Goal: Task Accomplishment & Management: Complete application form

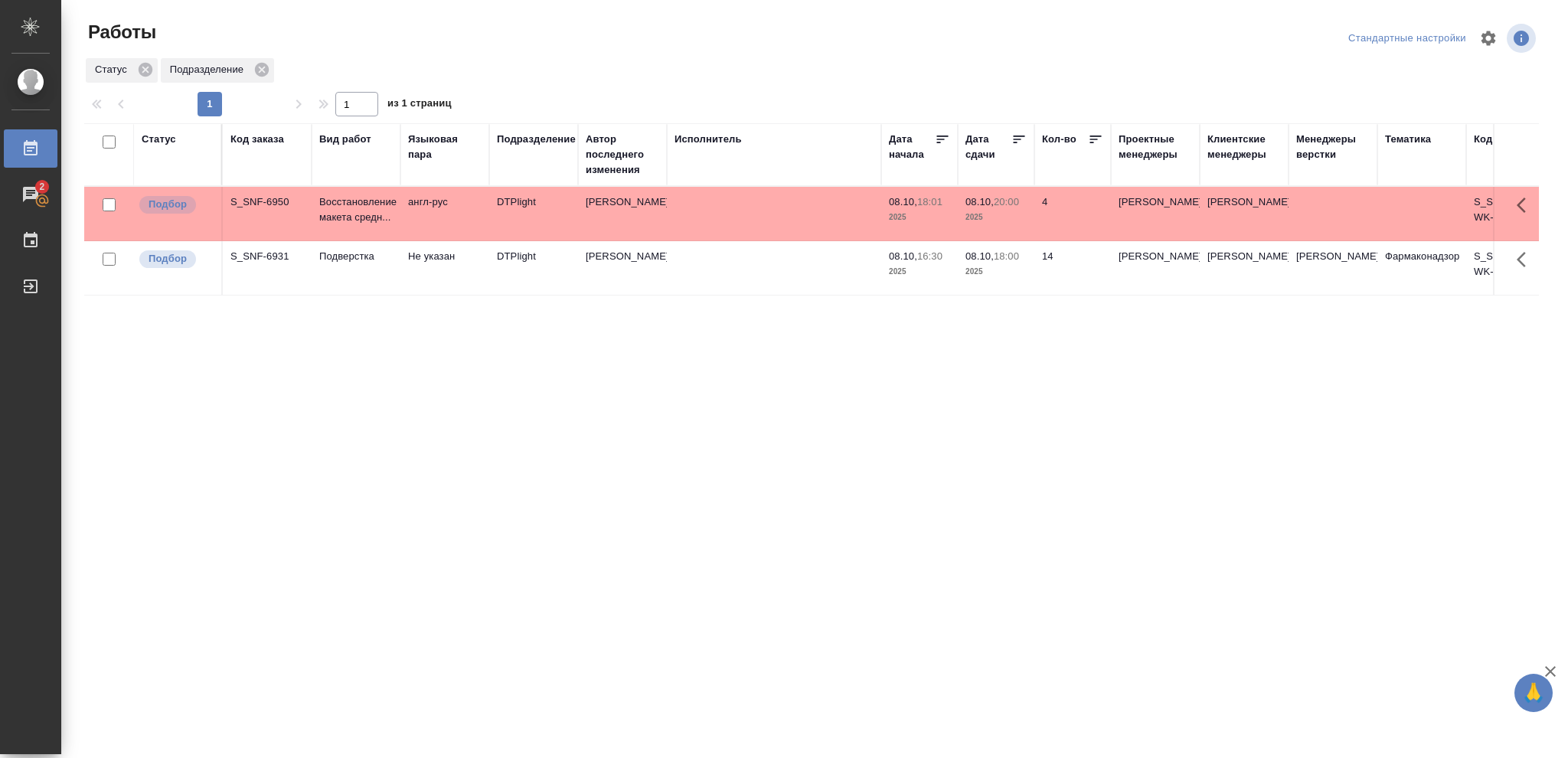
click at [780, 285] on td at bounding box center [774, 268] width 215 height 53
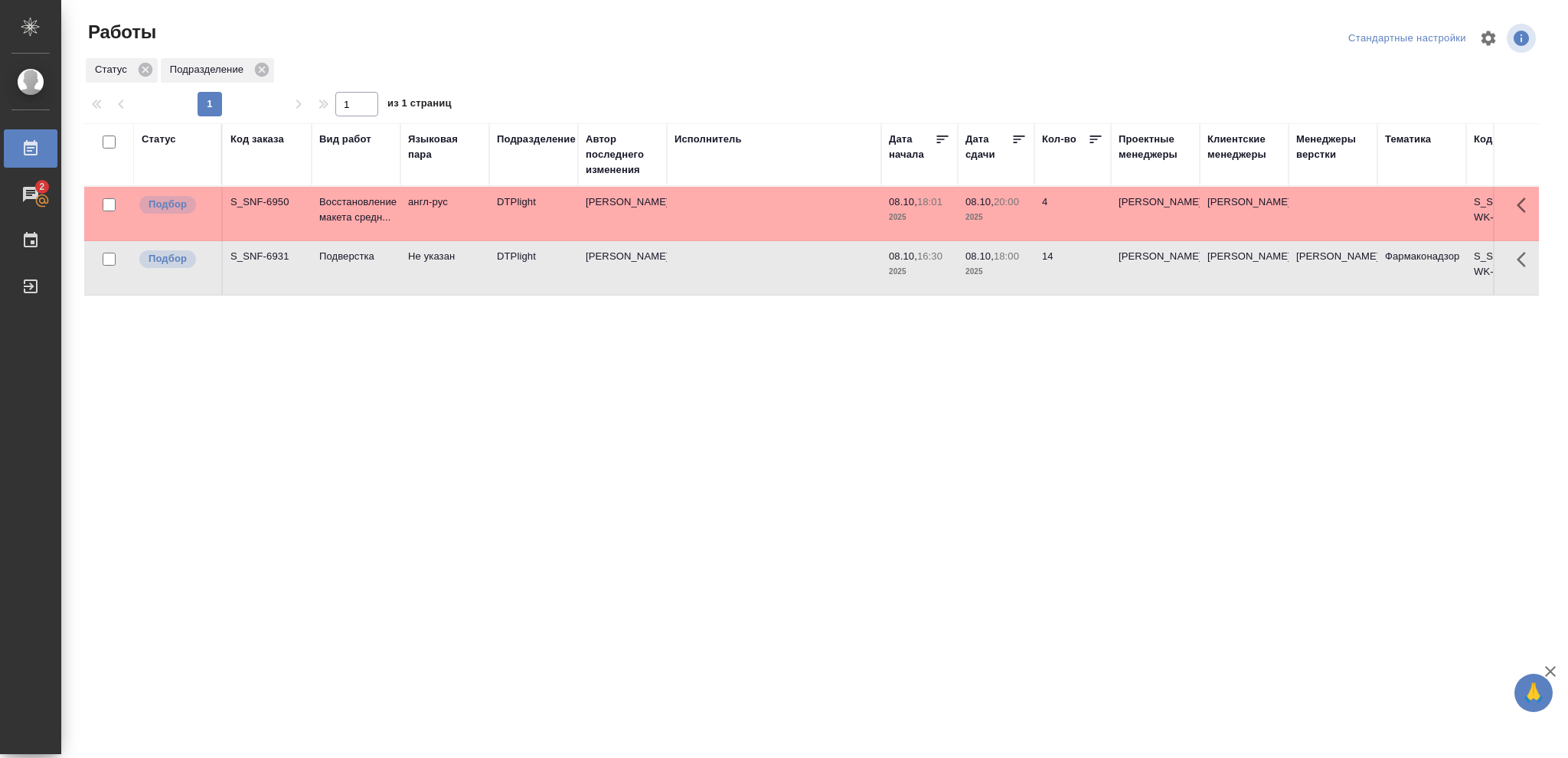
click at [780, 285] on td at bounding box center [774, 268] width 215 height 53
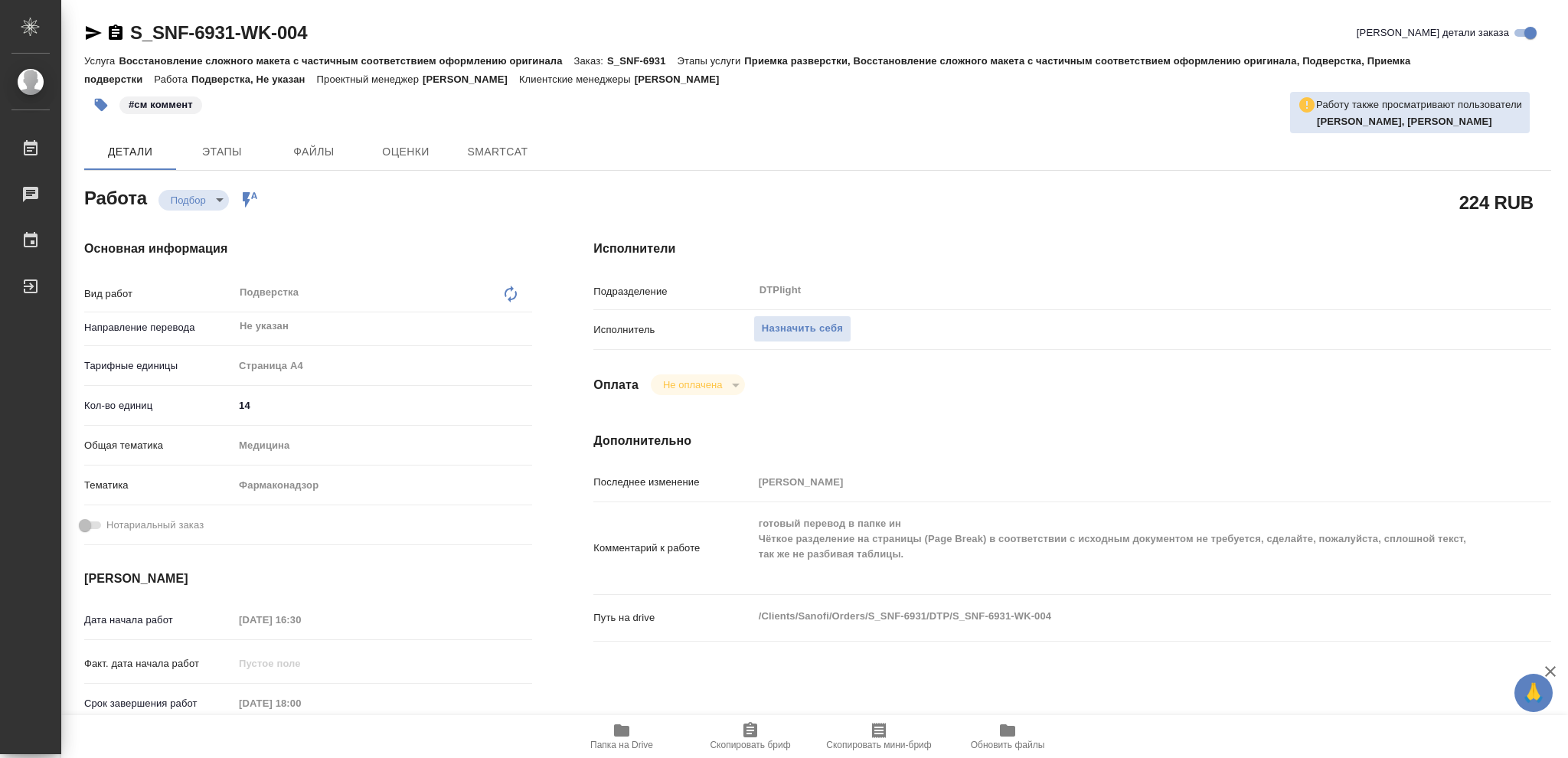
type textarea "x"
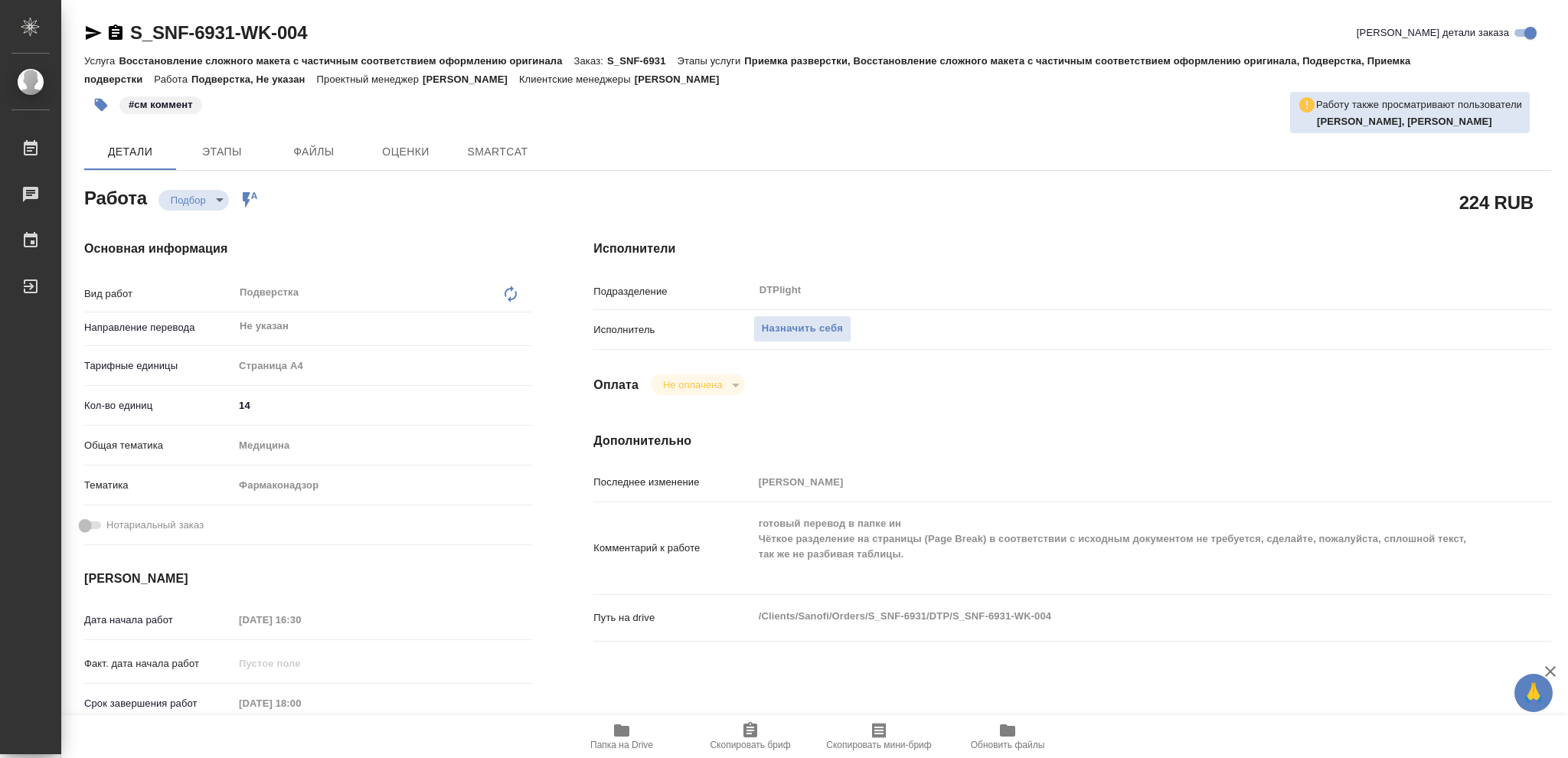
type textarea "x"
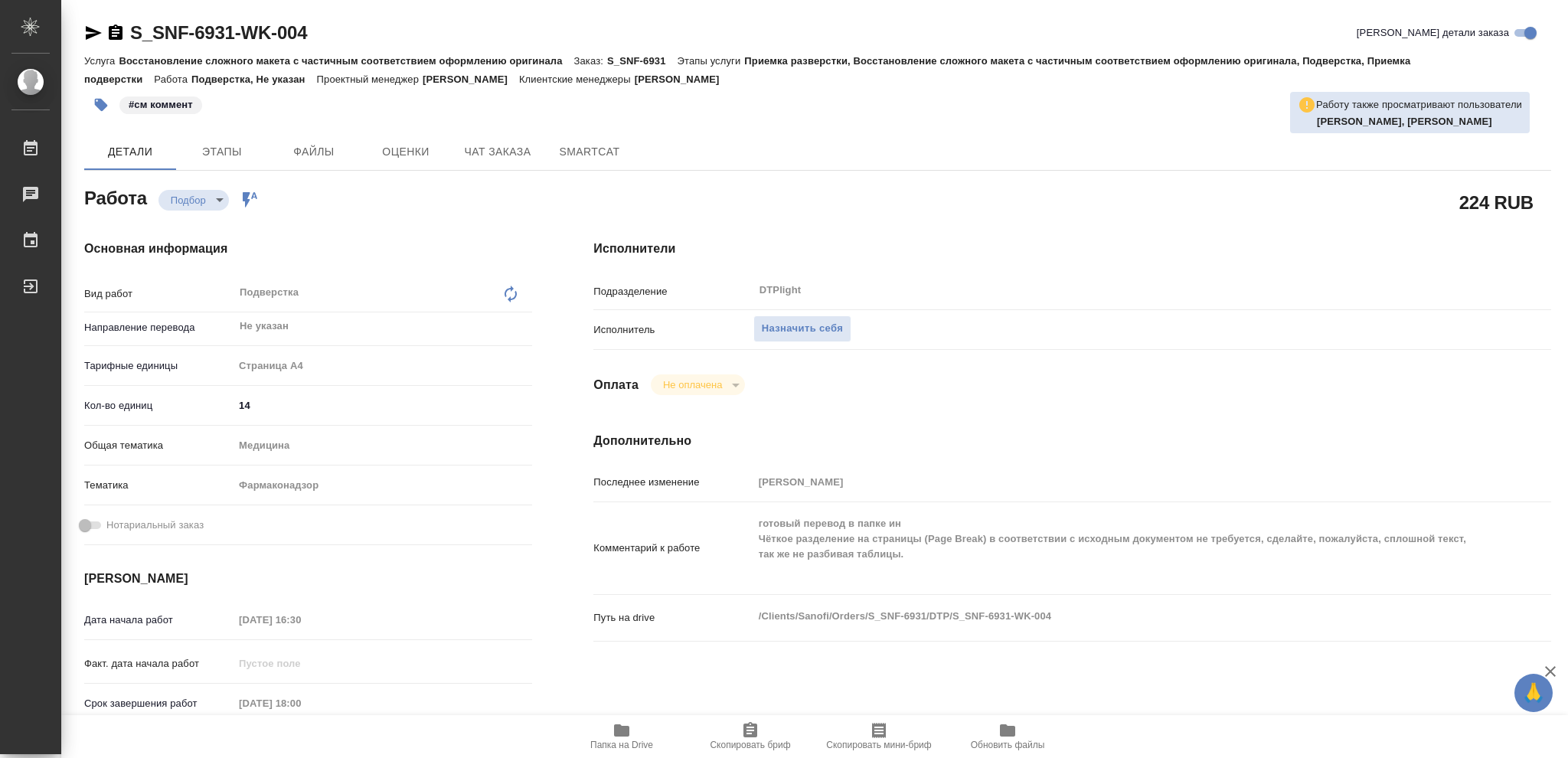
type textarea "x"
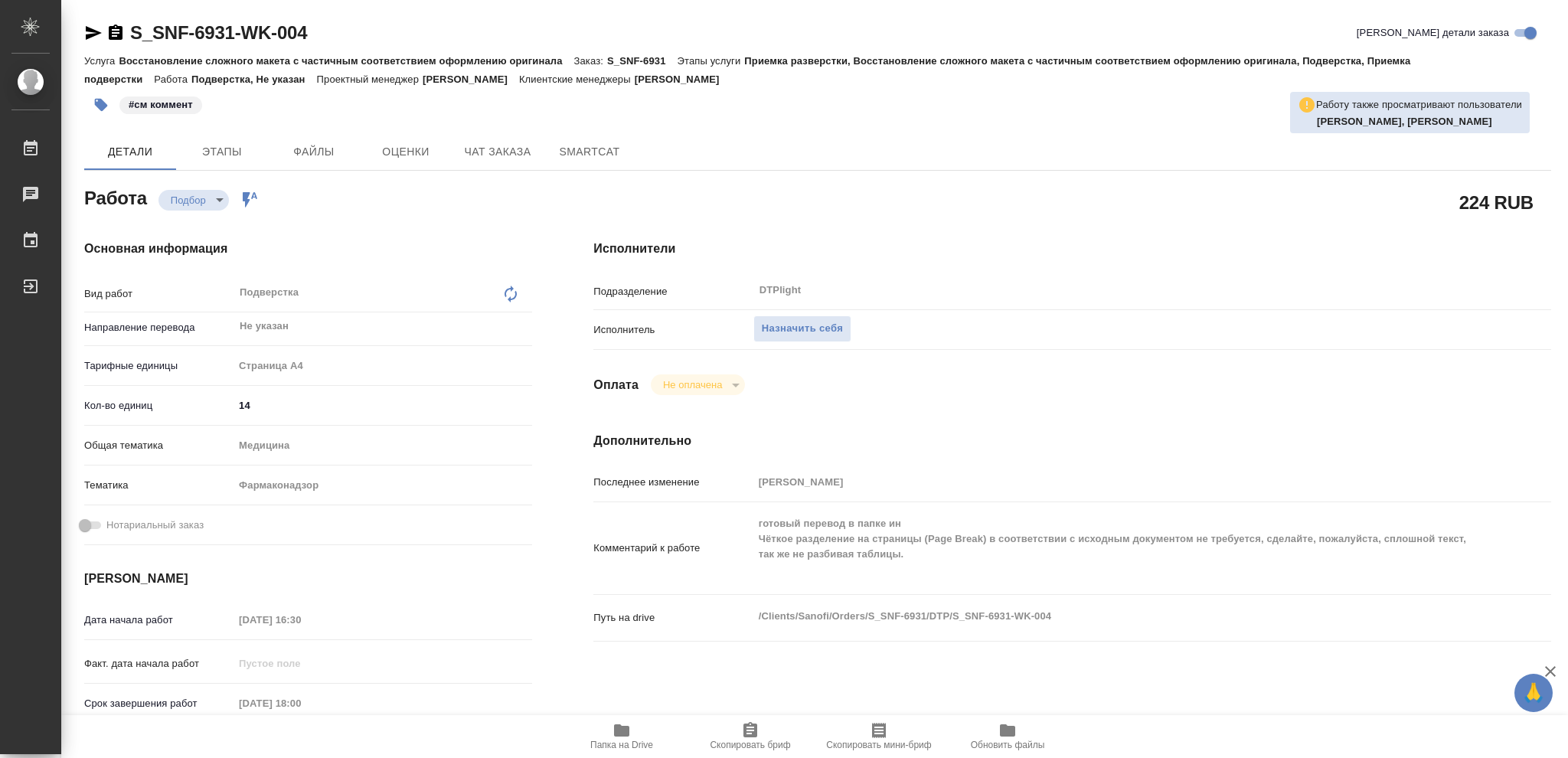
type textarea "x"
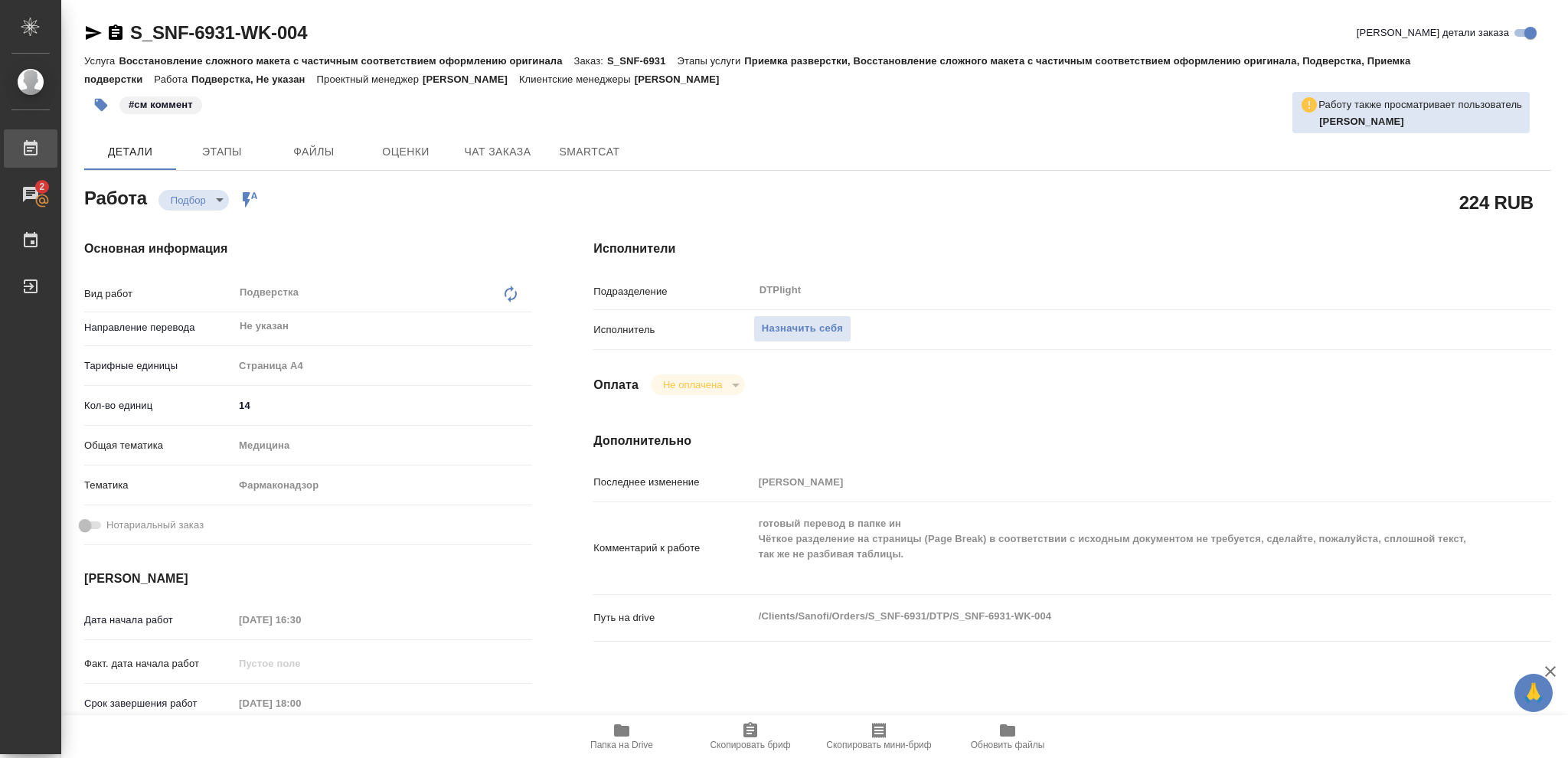
type textarea "x"
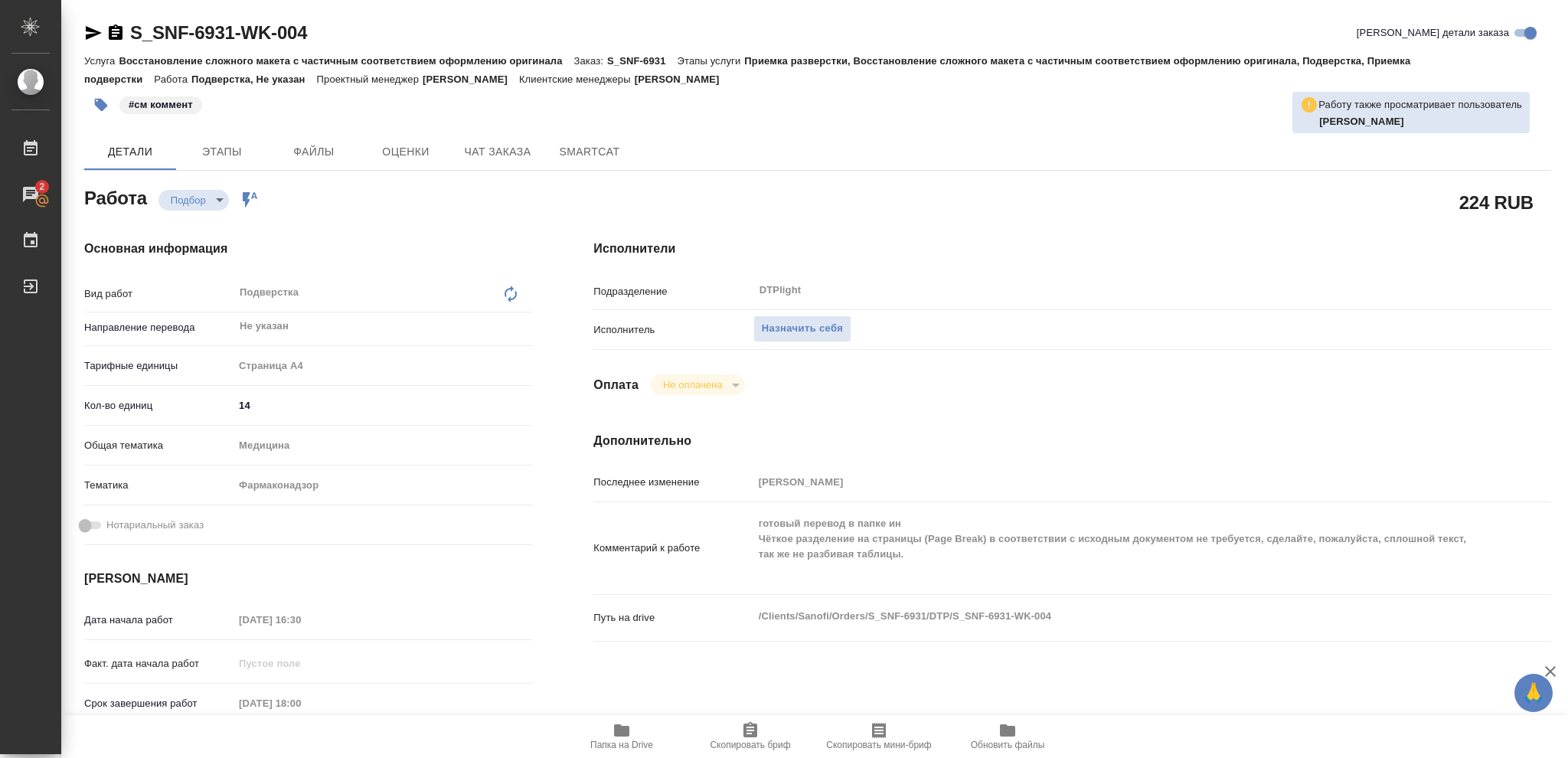
type textarea "x"
